Goal: Task Accomplishment & Management: Manage account settings

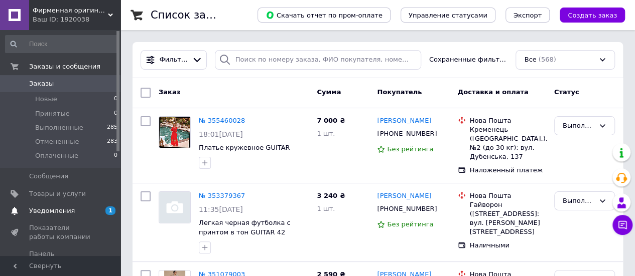
click at [60, 211] on span "Уведомления" at bounding box center [52, 211] width 46 height 9
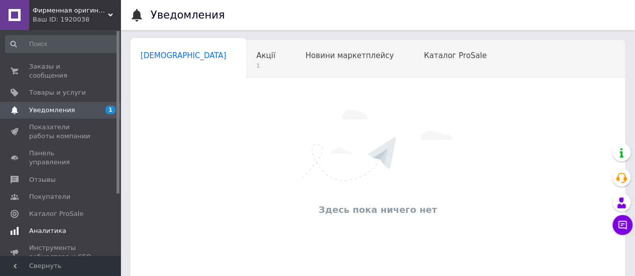
scroll to position [0, 3]
click at [253, 60] on span "Акції" at bounding box center [262, 55] width 19 height 9
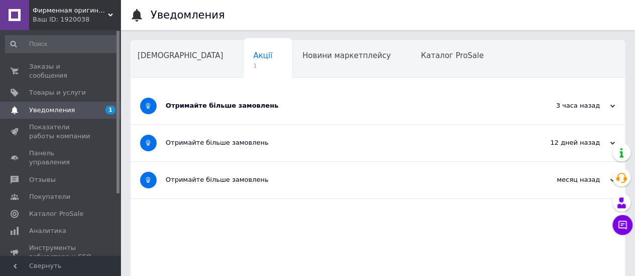
click at [264, 106] on div "Отримайте більше замовлень" at bounding box center [340, 105] width 349 height 9
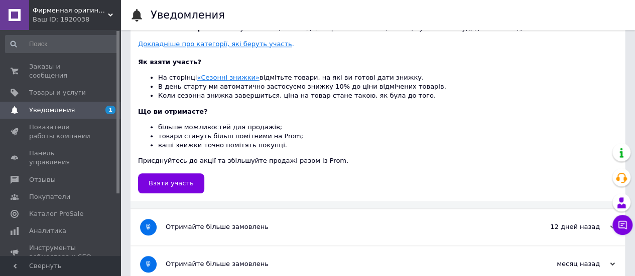
scroll to position [398, 0]
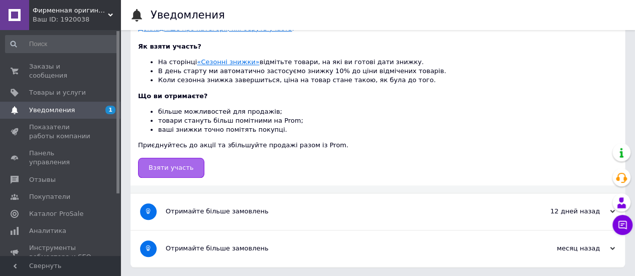
click at [168, 166] on span "Взяти участь" at bounding box center [170, 168] width 45 height 8
click at [52, 88] on span "Товары и услуги" at bounding box center [57, 92] width 57 height 9
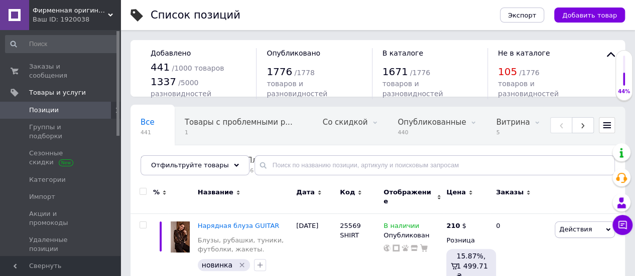
click at [86, 13] on span "Фирменная оригинальная женская одежда Guitar" at bounding box center [70, 10] width 75 height 9
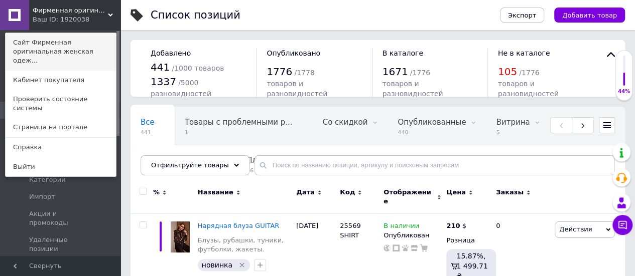
click at [64, 50] on link "Сайт Фирменная оригинальная женская одеж..." at bounding box center [61, 52] width 110 height 38
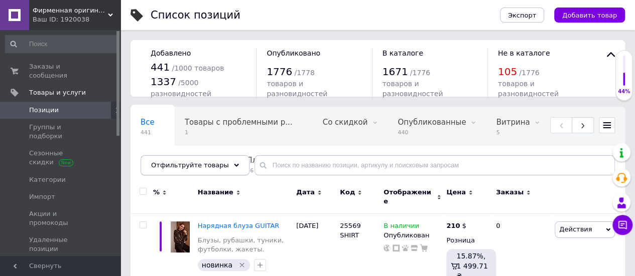
click at [234, 165] on use at bounding box center [236, 165] width 5 height 3
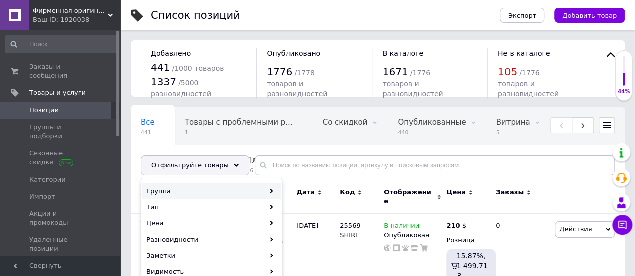
click at [262, 189] on div "Группа" at bounding box center [210, 192] width 139 height 16
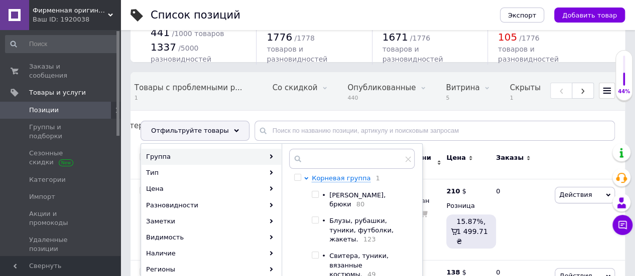
scroll to position [50, 0]
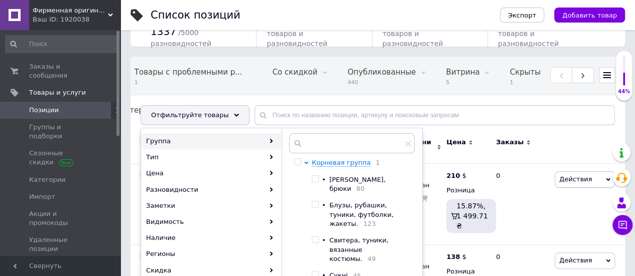
click at [315, 178] on input "checkbox" at bounding box center [314, 179] width 7 height 7
checkbox input "true"
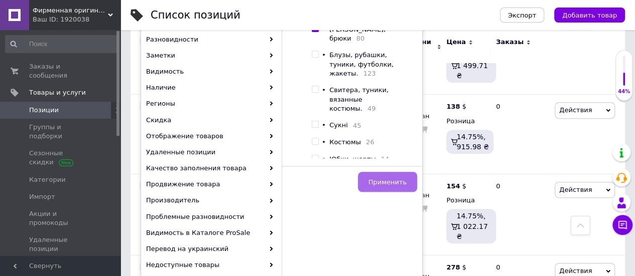
click at [386, 181] on span "Применить" at bounding box center [387, 183] width 38 height 8
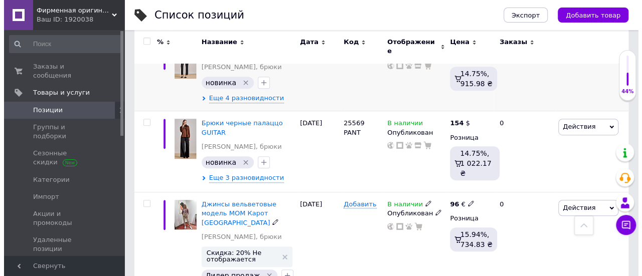
scroll to position [117, 0]
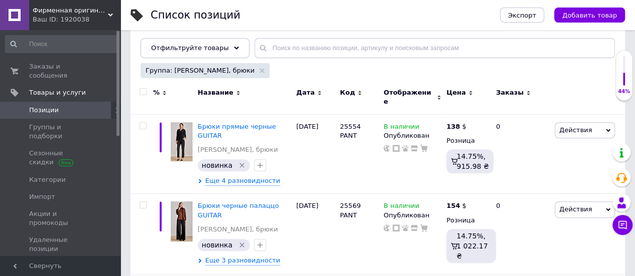
click at [143, 91] on input "checkbox" at bounding box center [142, 92] width 7 height 7
checkbox input "true"
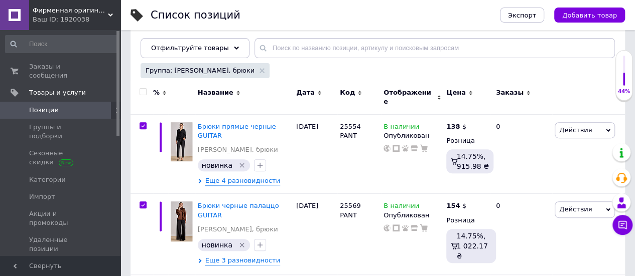
checkbox input "true"
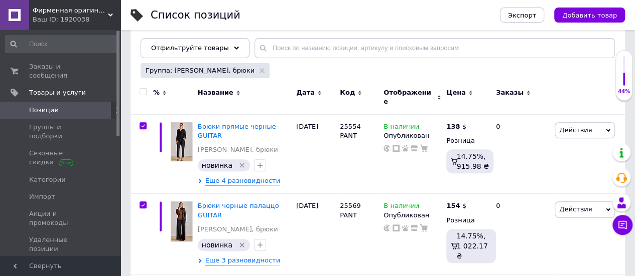
checkbox input "true"
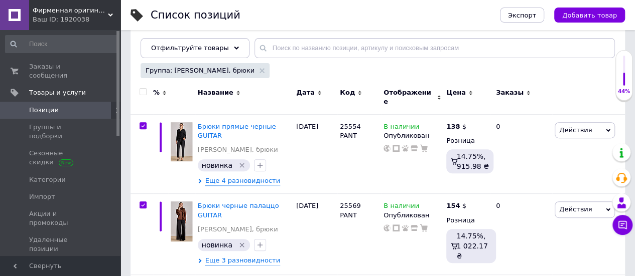
checkbox input "true"
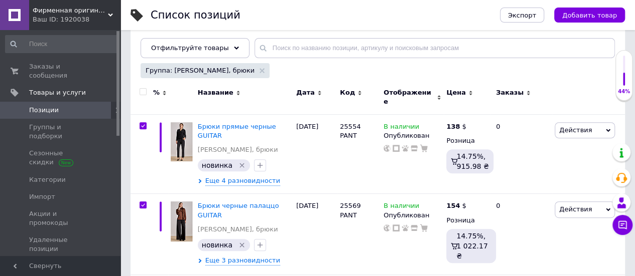
checkbox input "true"
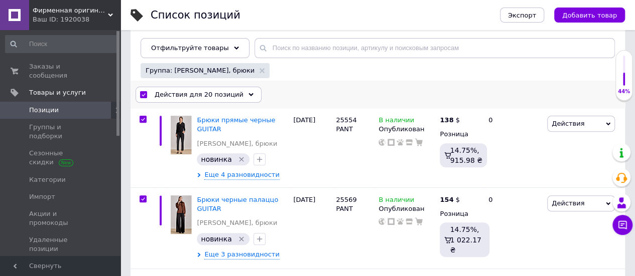
click at [248, 92] on icon at bounding box center [250, 94] width 5 height 5
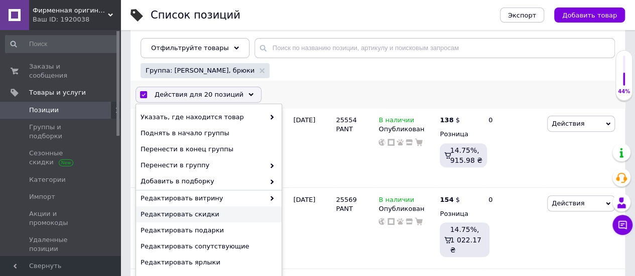
click at [233, 213] on span "Редактировать скидки" at bounding box center [207, 214] width 134 height 9
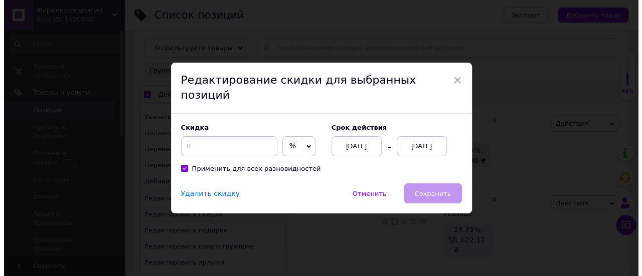
scroll to position [0, 407]
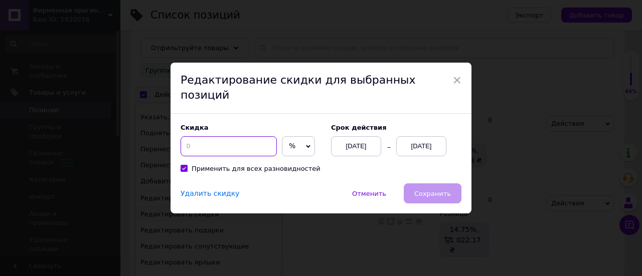
click at [198, 136] on input at bounding box center [229, 146] width 96 height 20
type input "30"
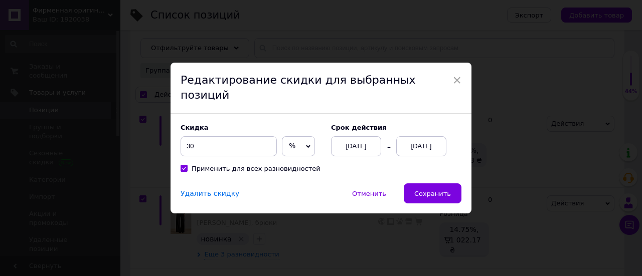
click at [425, 140] on div "[DATE]" at bounding box center [421, 146] width 50 height 20
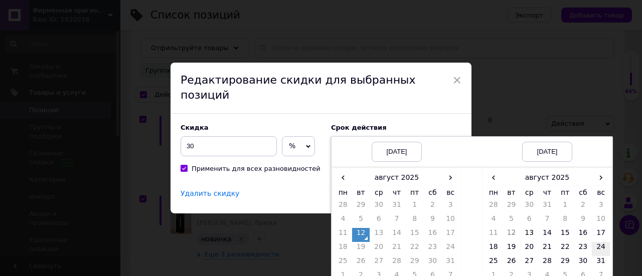
click at [599, 242] on td "24" at bounding box center [601, 249] width 18 height 14
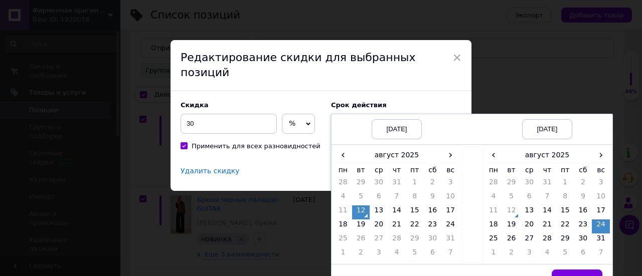
scroll to position [33, 0]
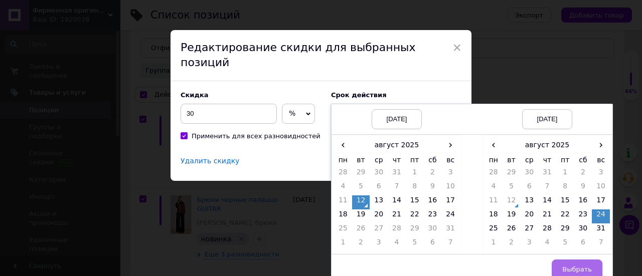
click at [579, 266] on span "Выбрать" at bounding box center [577, 270] width 30 height 8
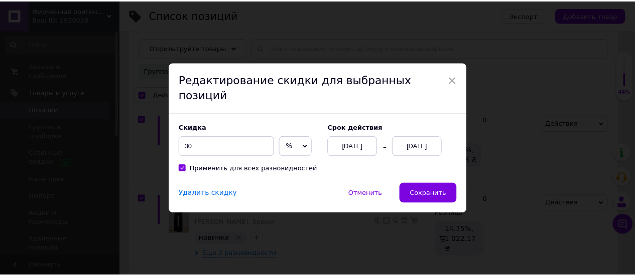
scroll to position [0, 0]
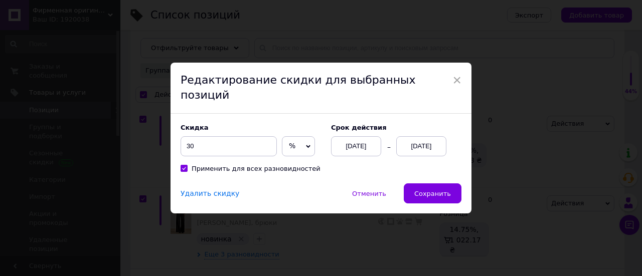
click at [427, 190] on span "Сохранить" at bounding box center [432, 194] width 37 height 8
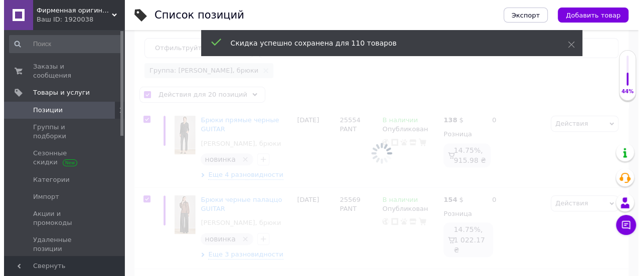
scroll to position [0, 408]
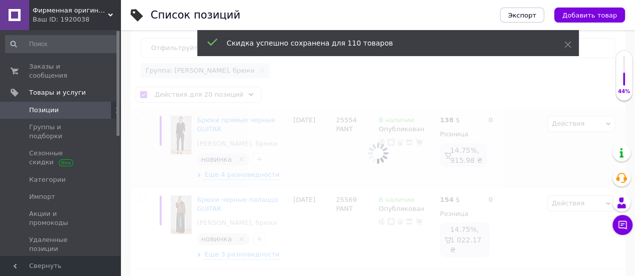
checkbox input "false"
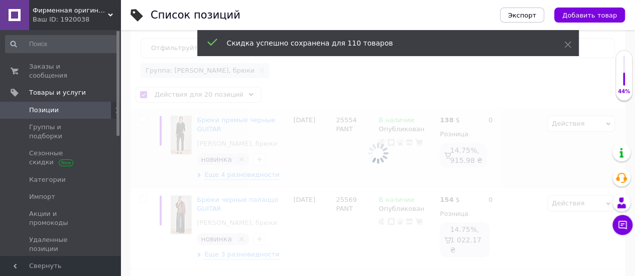
checkbox input "false"
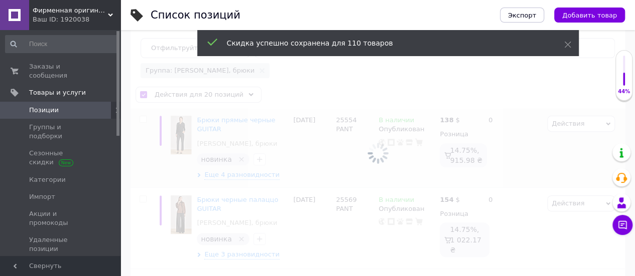
checkbox input "false"
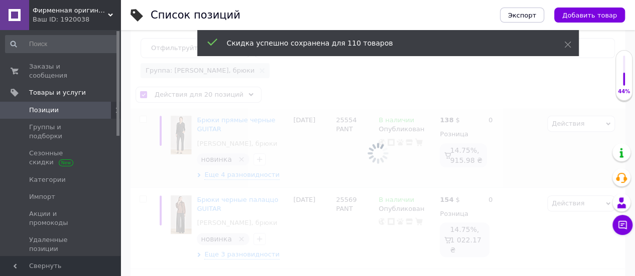
checkbox input "false"
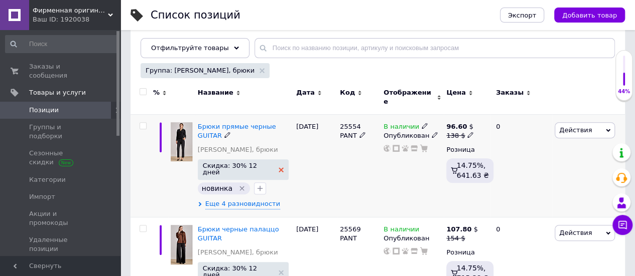
click at [278, 168] on use at bounding box center [280, 170] width 5 height 5
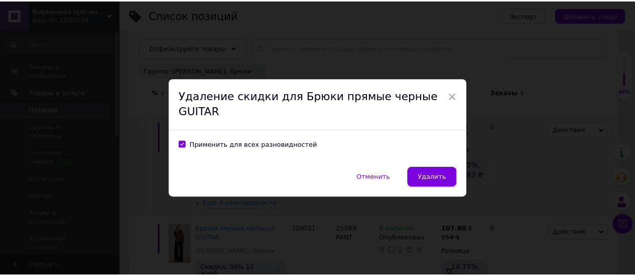
scroll to position [0, 407]
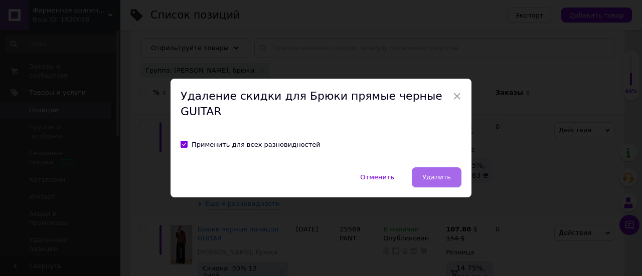
click at [443, 174] on span "Удалить" at bounding box center [436, 178] width 29 height 8
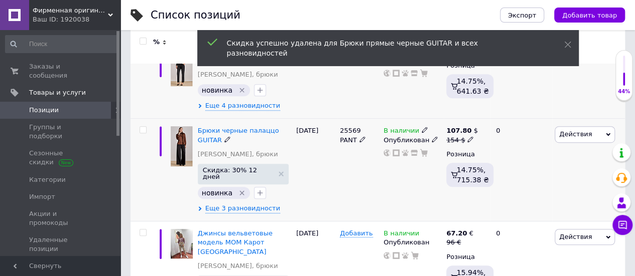
scroll to position [218, 0]
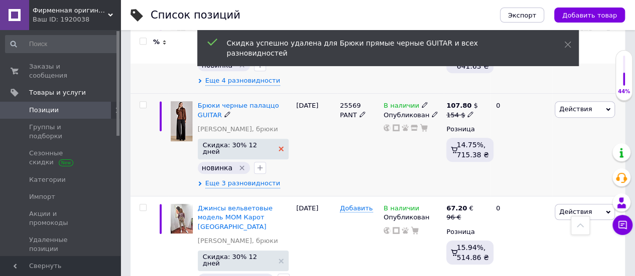
click at [278, 146] on icon at bounding box center [280, 148] width 5 height 5
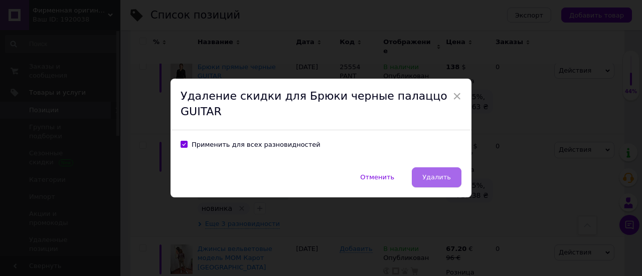
click at [438, 174] on span "Удалить" at bounding box center [436, 178] width 29 height 8
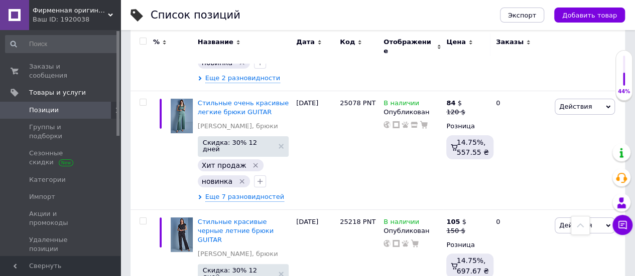
scroll to position [1911, 0]
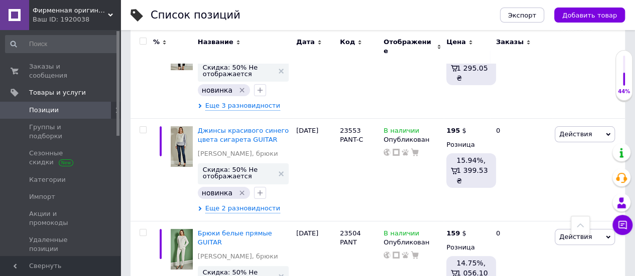
click at [143, 41] on input "checkbox" at bounding box center [142, 41] width 7 height 7
checkbox input "true"
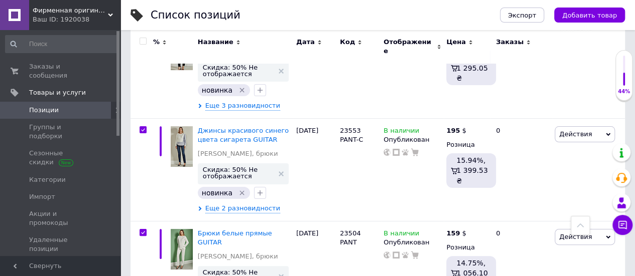
checkbox input "true"
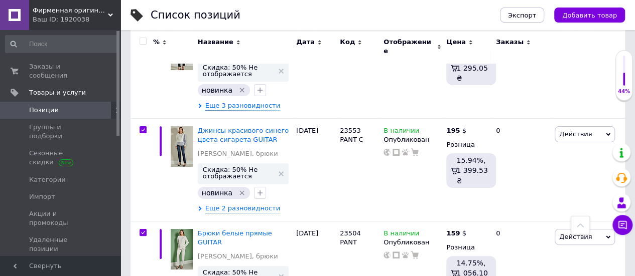
checkbox input "true"
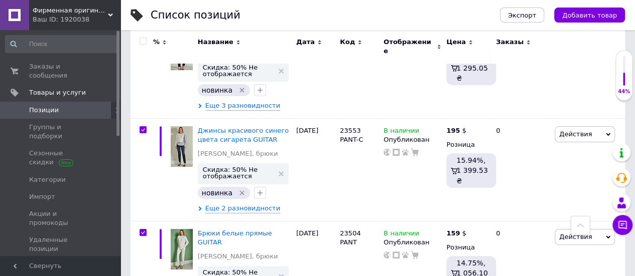
checkbox input "true"
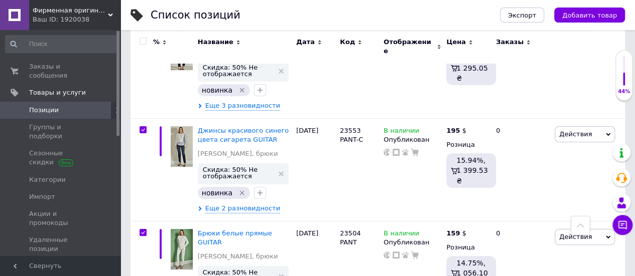
checkbox input "true"
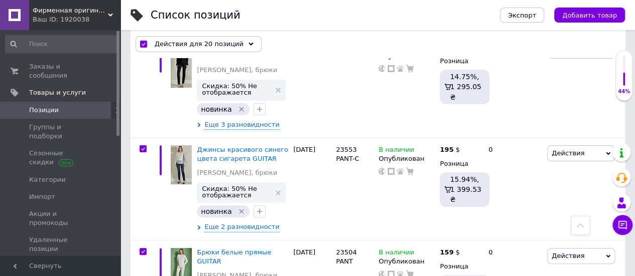
scroll to position [1929, 0]
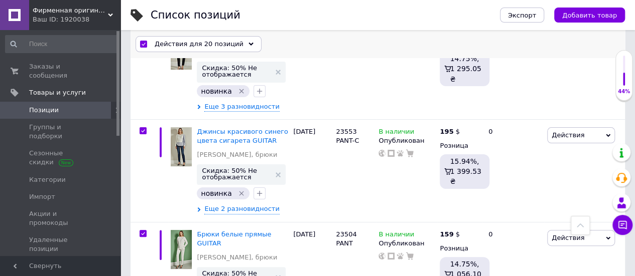
click at [241, 42] on div "Действия для 20 позиций" at bounding box center [198, 44] width 126 height 16
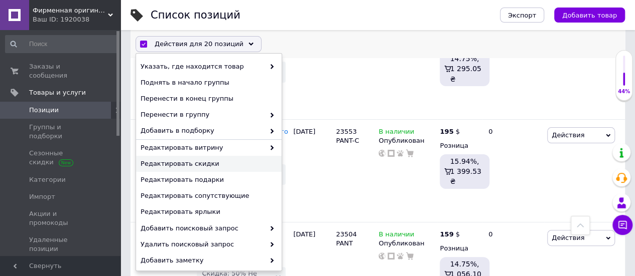
click at [207, 161] on span "Редактировать скидки" at bounding box center [207, 164] width 134 height 9
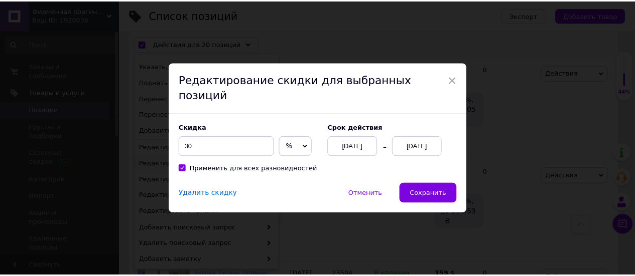
scroll to position [0, 407]
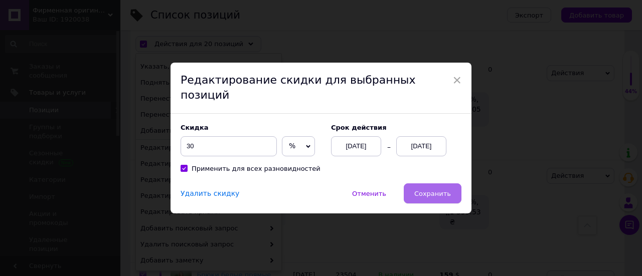
click at [435, 190] on span "Сохранить" at bounding box center [432, 194] width 37 height 8
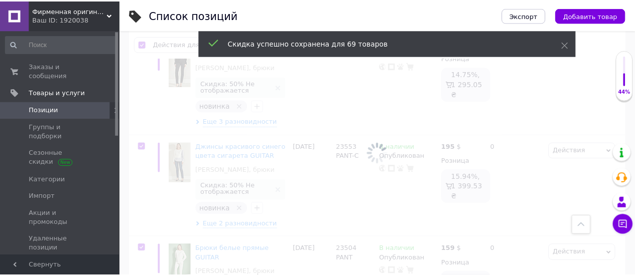
scroll to position [0, 408]
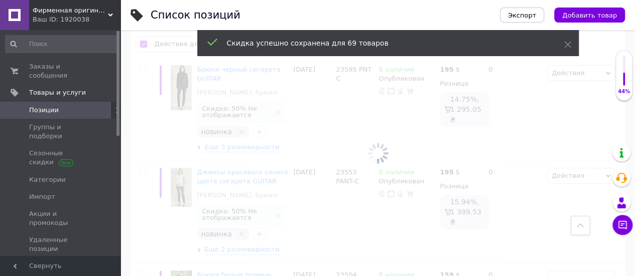
checkbox input "false"
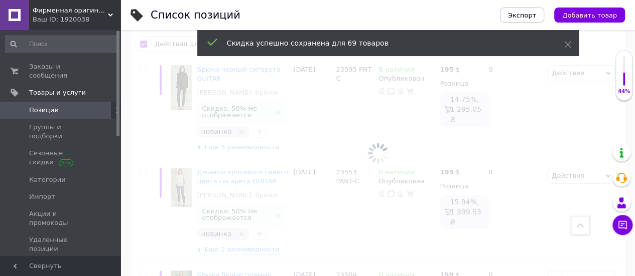
checkbox input "false"
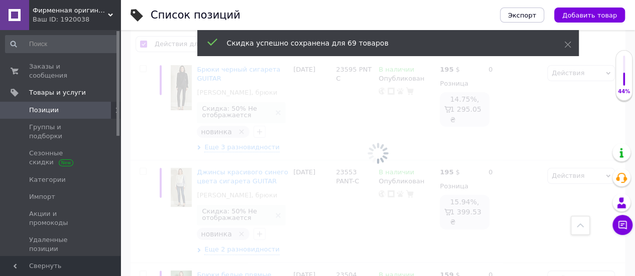
checkbox input "false"
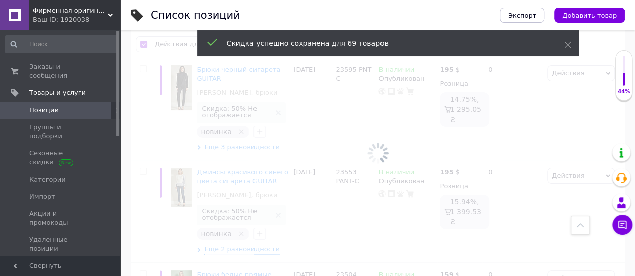
checkbox input "false"
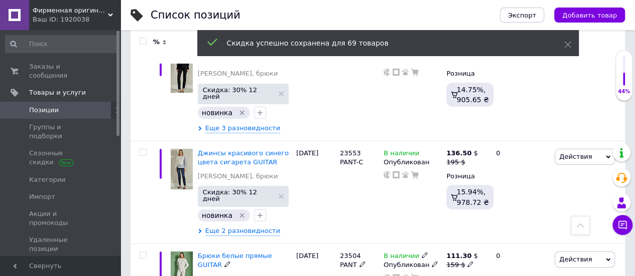
scroll to position [1789, 0]
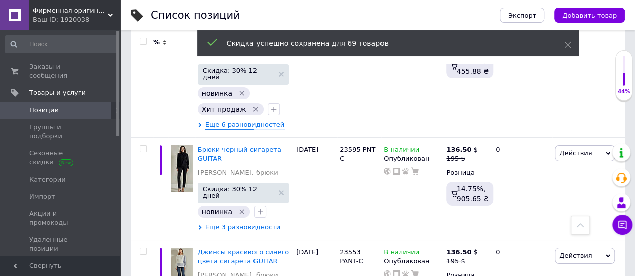
click at [141, 41] on input "checkbox" at bounding box center [142, 41] width 7 height 7
checkbox input "true"
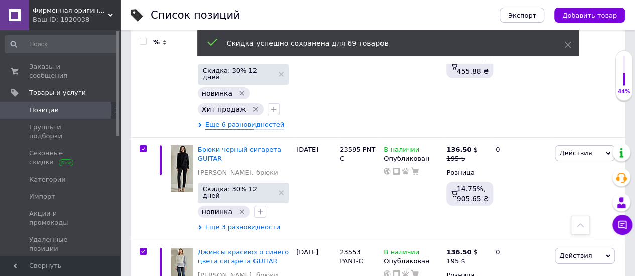
checkbox input "true"
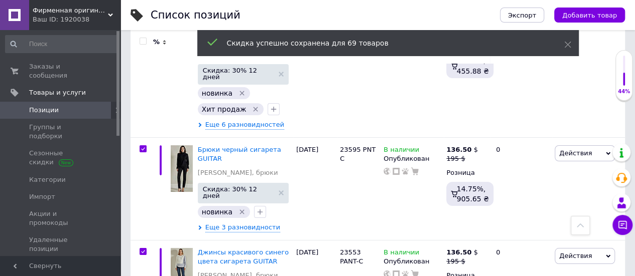
checkbox input "true"
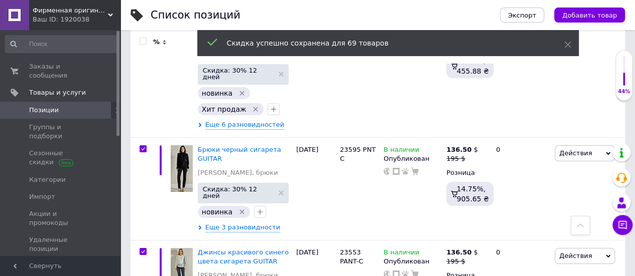
checkbox input "true"
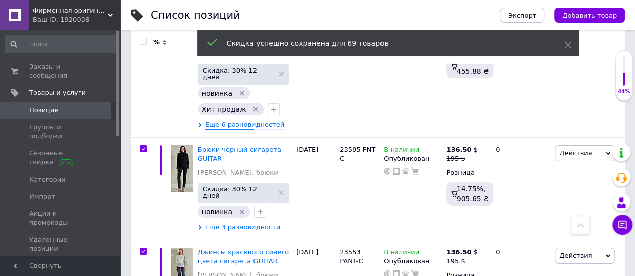
checkbox input "true"
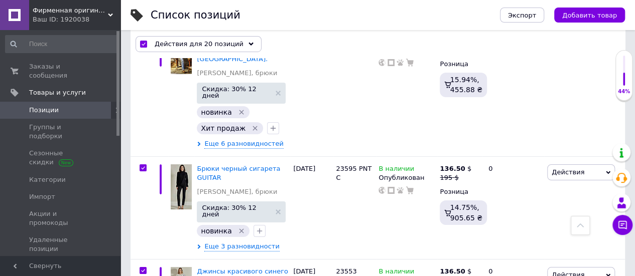
scroll to position [1807, 0]
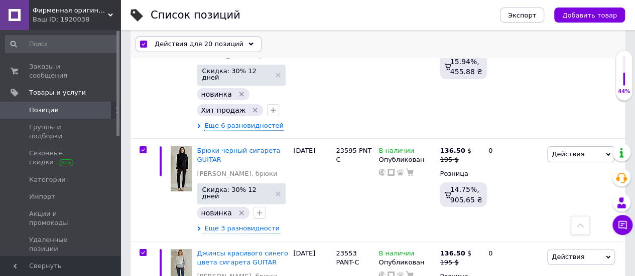
click at [241, 42] on div "Действия для 20 позиций" at bounding box center [198, 44] width 126 height 16
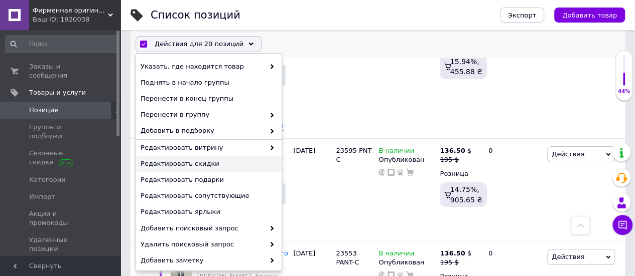
click at [232, 165] on span "Редактировать скидки" at bounding box center [207, 164] width 134 height 9
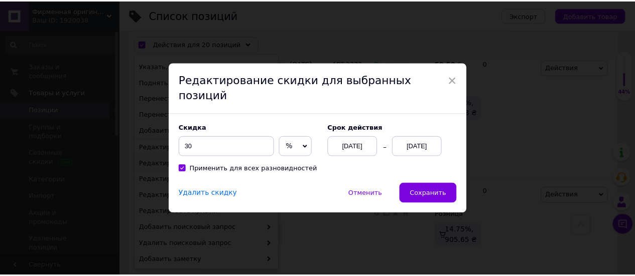
scroll to position [0, 407]
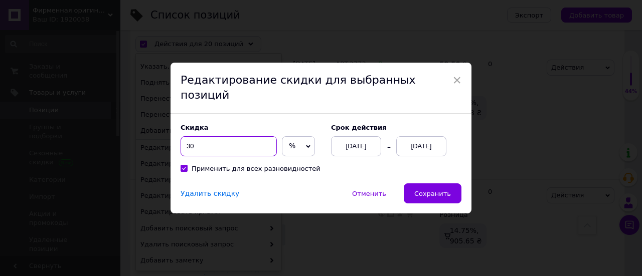
click at [188, 140] on input "30" at bounding box center [229, 146] width 96 height 20
type input "50"
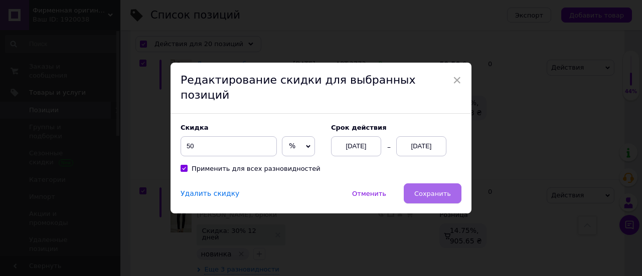
click at [431, 190] on span "Сохранить" at bounding box center [432, 194] width 37 height 8
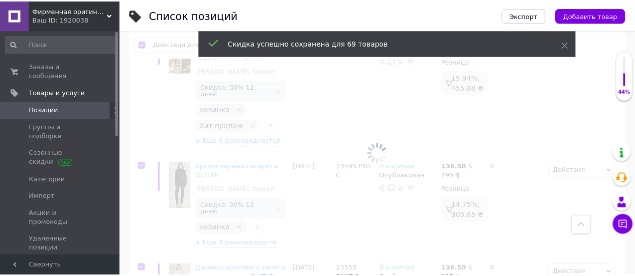
scroll to position [0, 408]
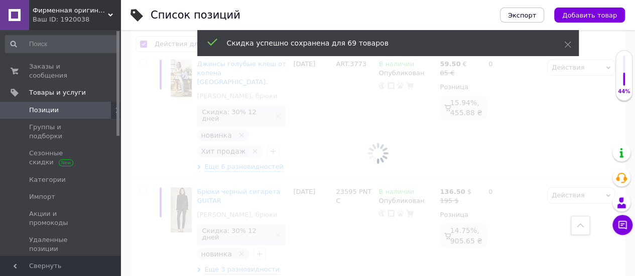
checkbox input "false"
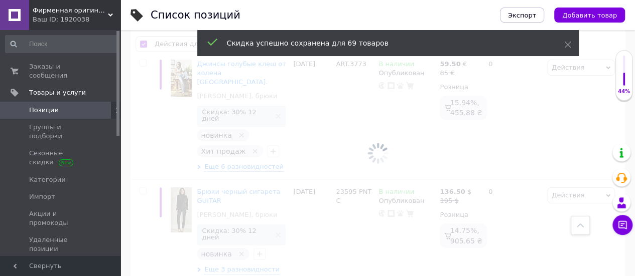
checkbox input "false"
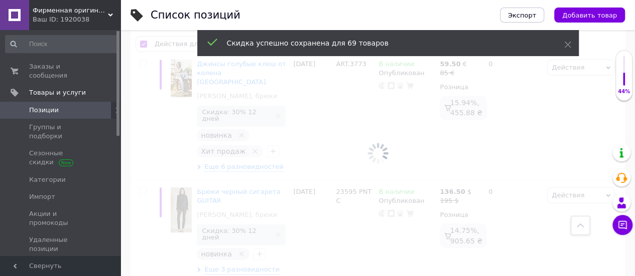
checkbox input "false"
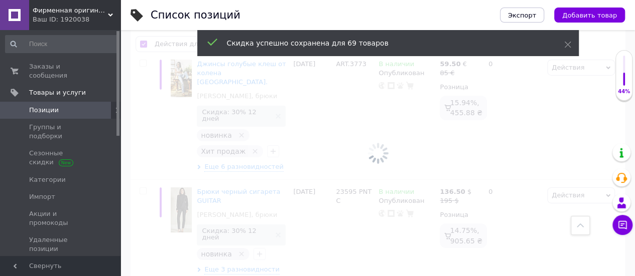
checkbox input "false"
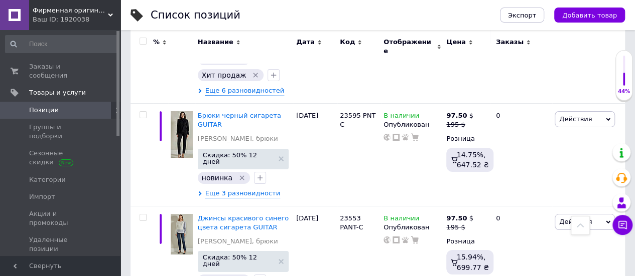
scroll to position [1889, 0]
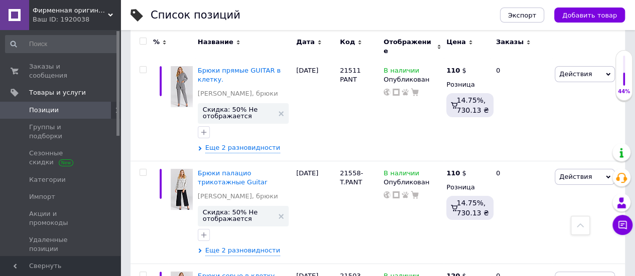
click at [141, 40] on input "checkbox" at bounding box center [142, 41] width 7 height 7
checkbox input "true"
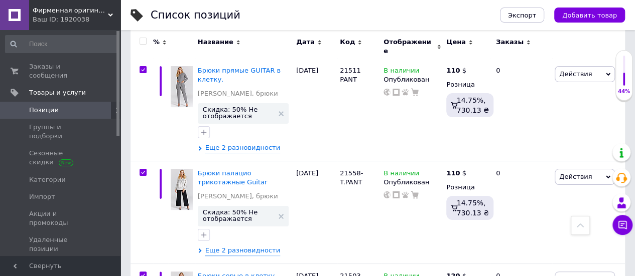
checkbox input "true"
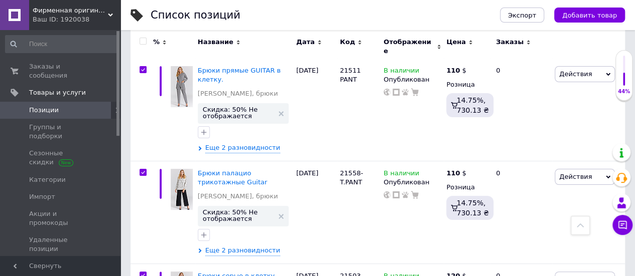
checkbox input "true"
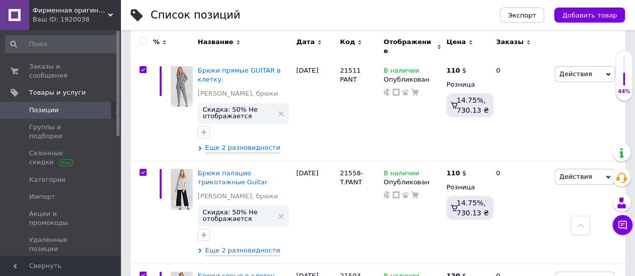
checkbox input "true"
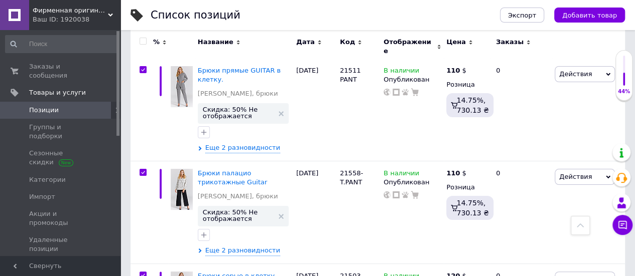
checkbox input "true"
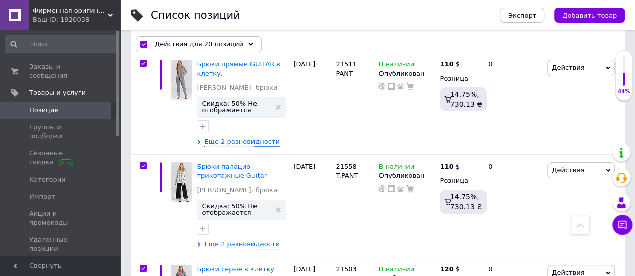
scroll to position [1889, 0]
click at [248, 42] on icon at bounding box center [250, 44] width 5 height 5
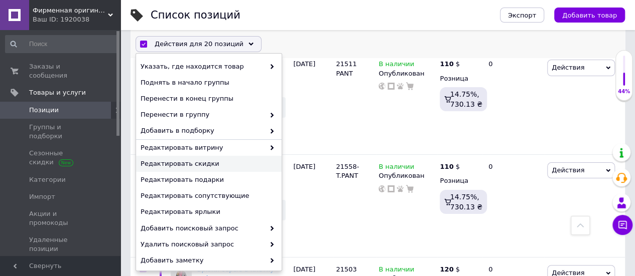
click at [235, 163] on span "Редактировать скидки" at bounding box center [207, 164] width 134 height 9
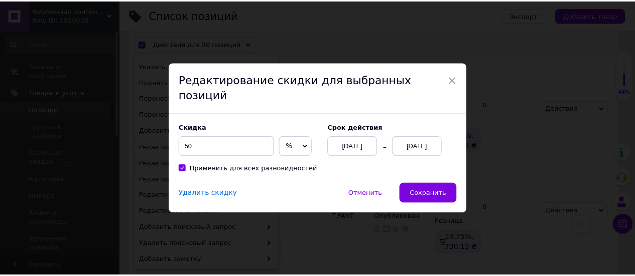
scroll to position [0, 407]
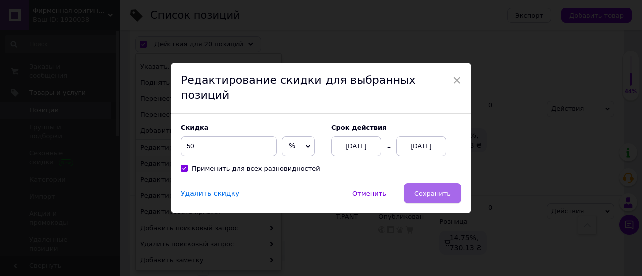
click at [441, 190] on span "Сохранить" at bounding box center [432, 194] width 37 height 8
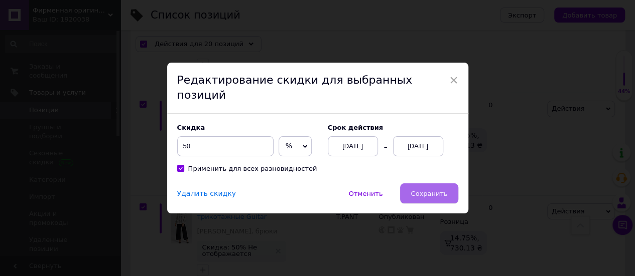
scroll to position [0, 408]
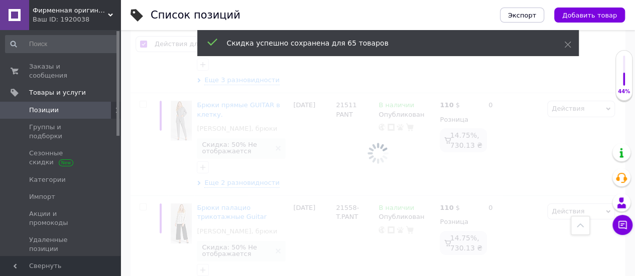
checkbox input "false"
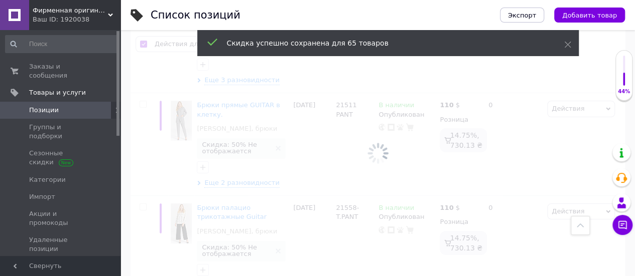
checkbox input "false"
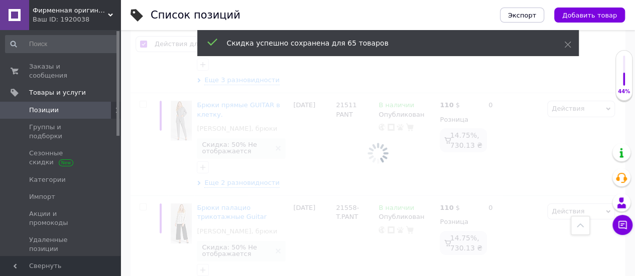
checkbox input "false"
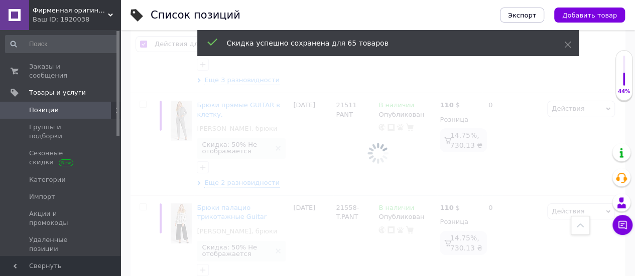
checkbox input "false"
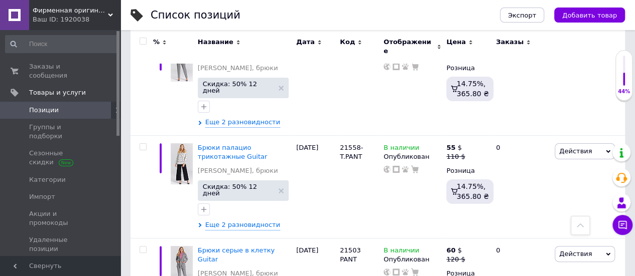
scroll to position [1927, 0]
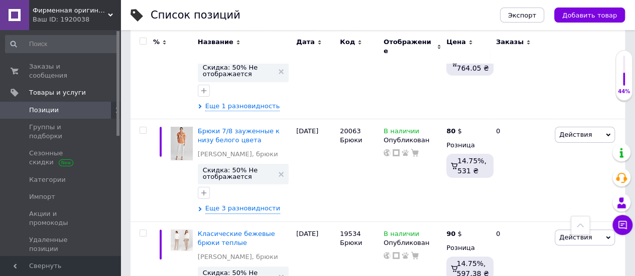
click at [143, 39] on input "checkbox" at bounding box center [142, 41] width 7 height 7
checkbox input "true"
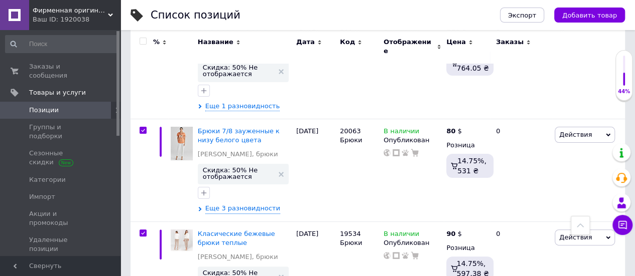
checkbox input "true"
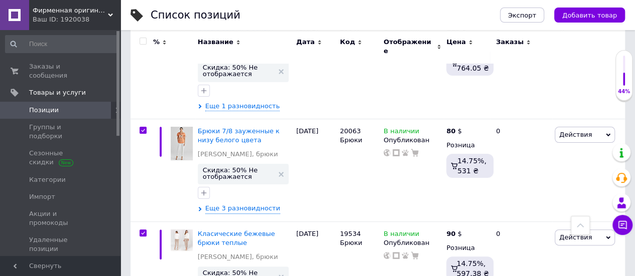
checkbox input "true"
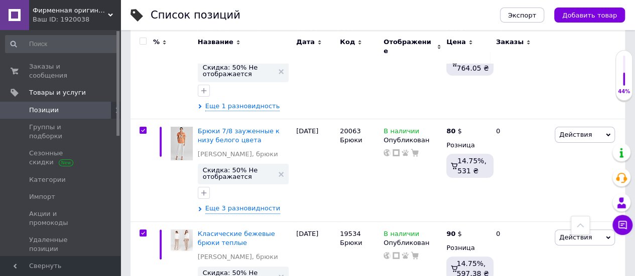
checkbox input "true"
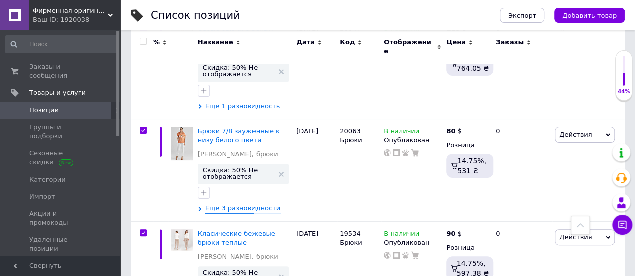
checkbox input "true"
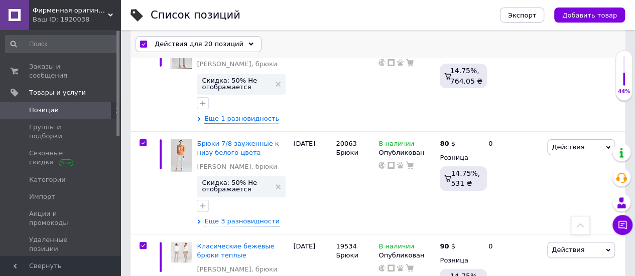
click at [248, 43] on use at bounding box center [250, 43] width 5 height 3
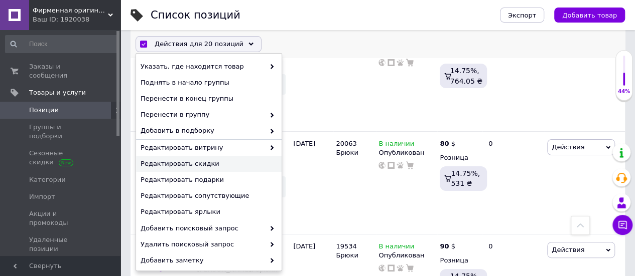
click at [227, 165] on span "Редактировать скидки" at bounding box center [207, 164] width 134 height 9
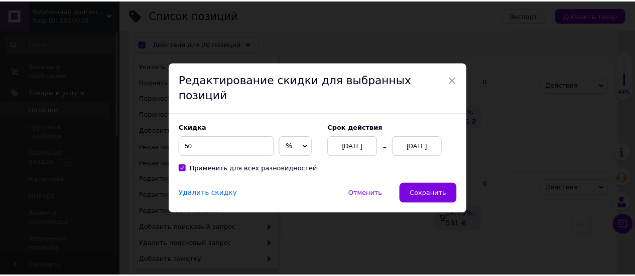
scroll to position [0, 407]
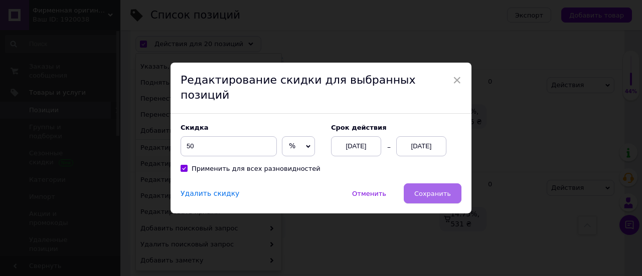
click at [432, 190] on span "Сохранить" at bounding box center [432, 194] width 37 height 8
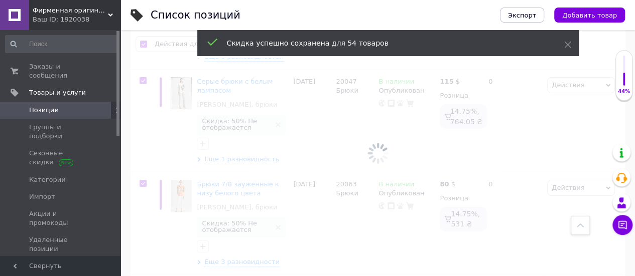
scroll to position [0, 408]
checkbox input "false"
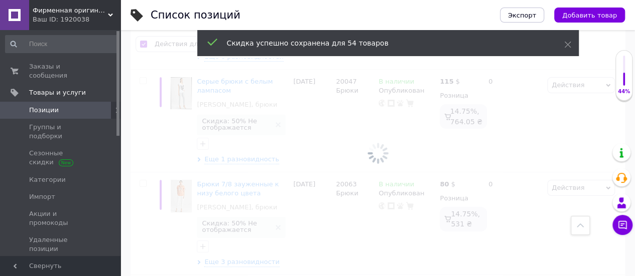
checkbox input "false"
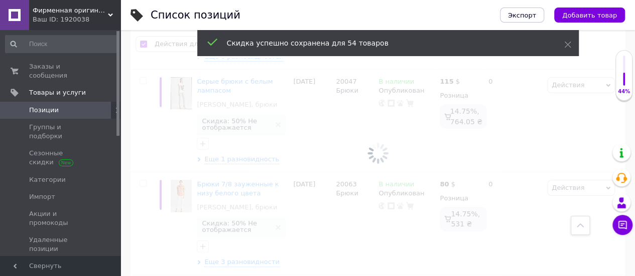
checkbox input "false"
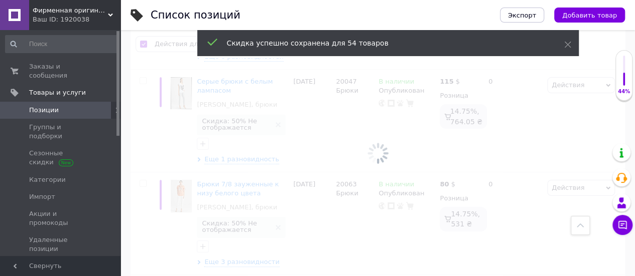
checkbox input "false"
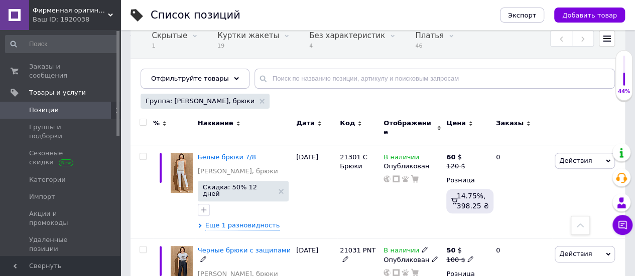
scroll to position [0, 0]
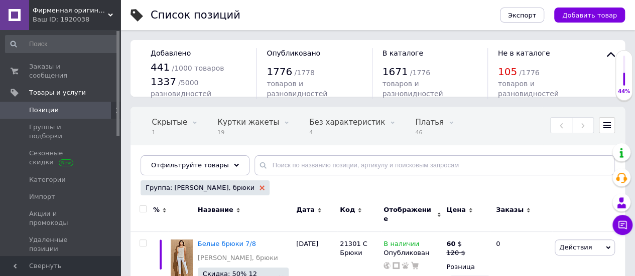
click at [259, 187] on icon at bounding box center [261, 188] width 5 height 5
